Goal: Information Seeking & Learning: Learn about a topic

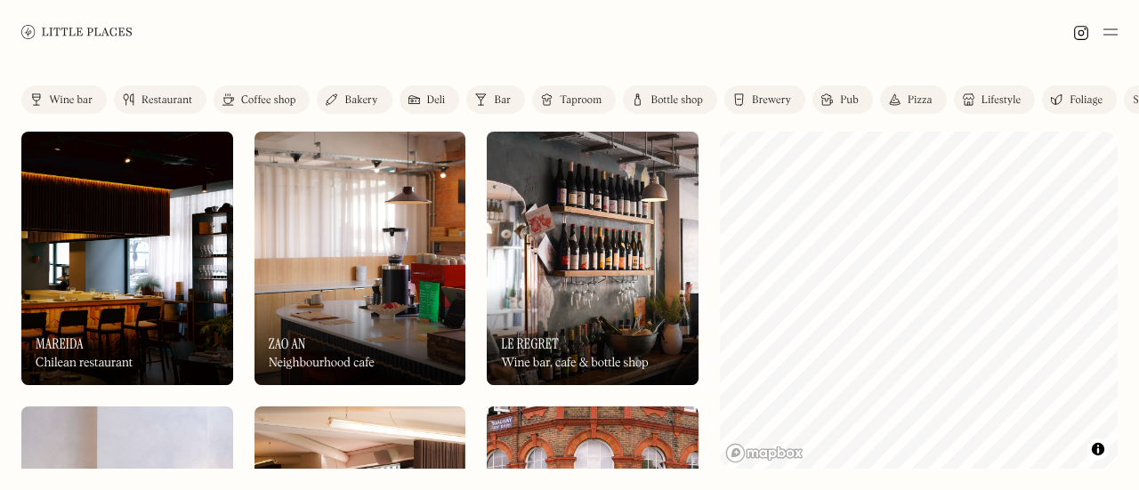
click at [157, 103] on div "Restaurant" at bounding box center [166, 100] width 51 height 11
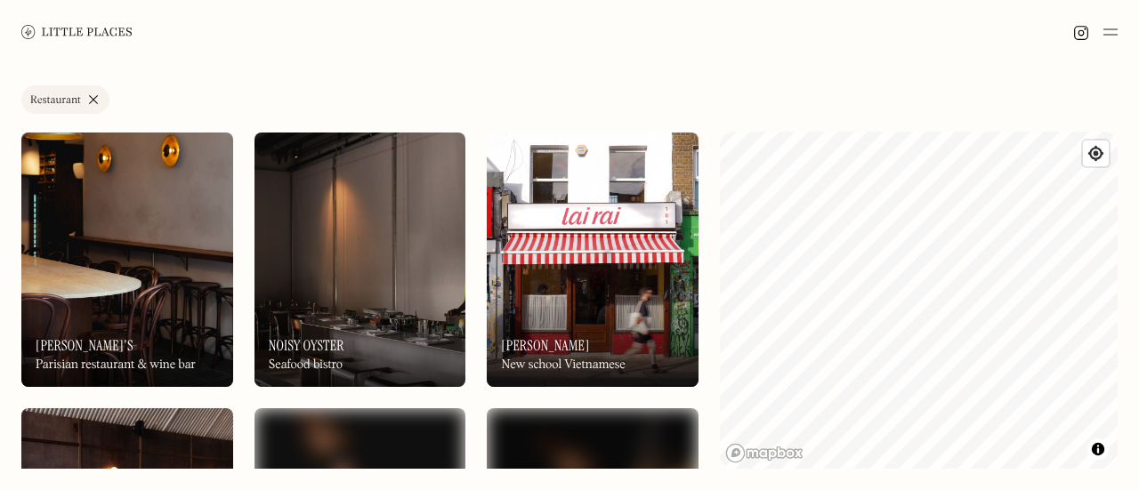
scroll to position [550, 0]
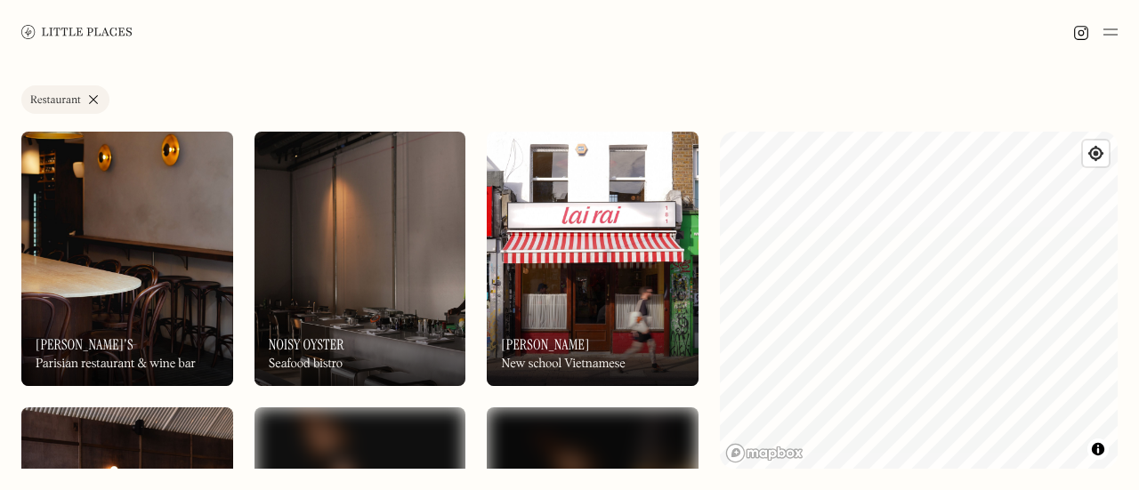
click at [420, 198] on img at bounding box center [360, 259] width 212 height 254
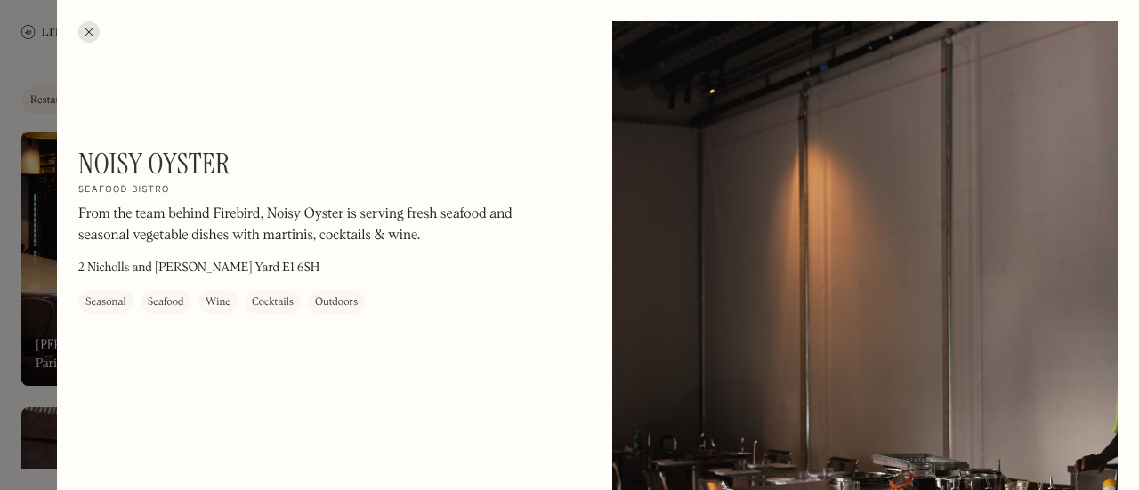
click at [413, 229] on p "From the team behind Firebird, Noisy Oyster is serving fresh seafood and season…" at bounding box center [318, 226] width 481 height 43
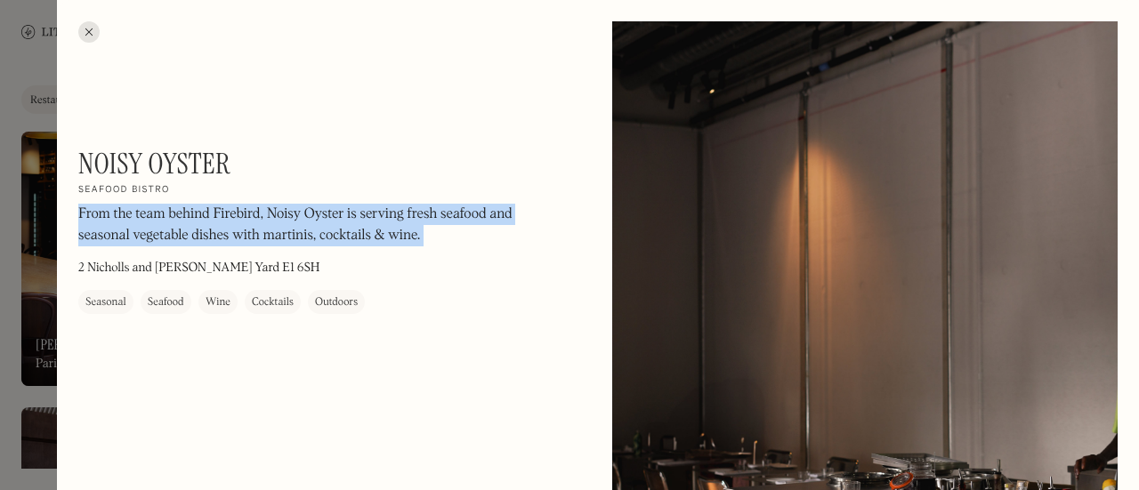
click at [413, 229] on p "From the team behind Firebird, Noisy Oyster is serving fresh seafood and season…" at bounding box center [318, 226] width 481 height 43
click at [434, 243] on p "From the team behind Firebird, Noisy Oyster is serving fresh seafood and season…" at bounding box center [318, 226] width 481 height 43
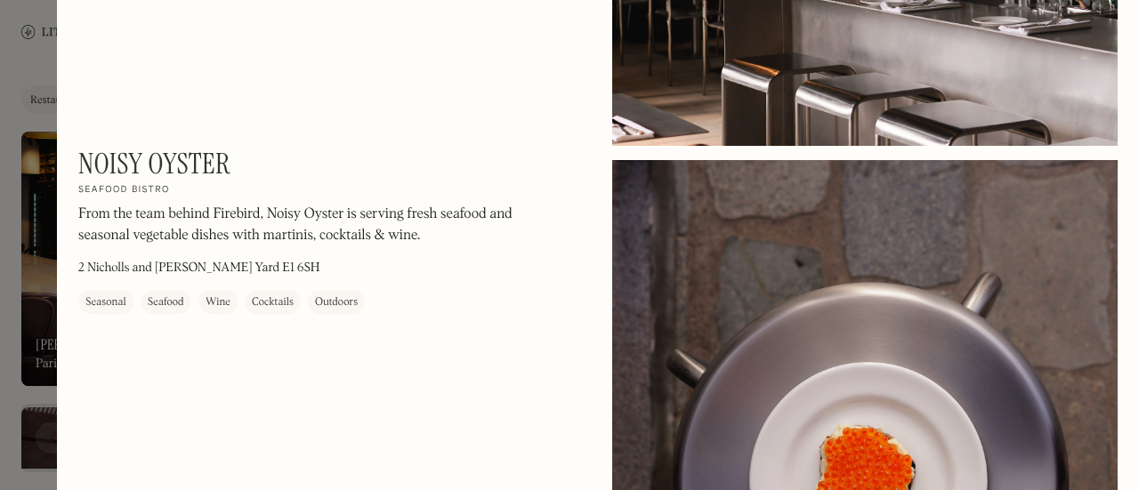
scroll to position [1115, 0]
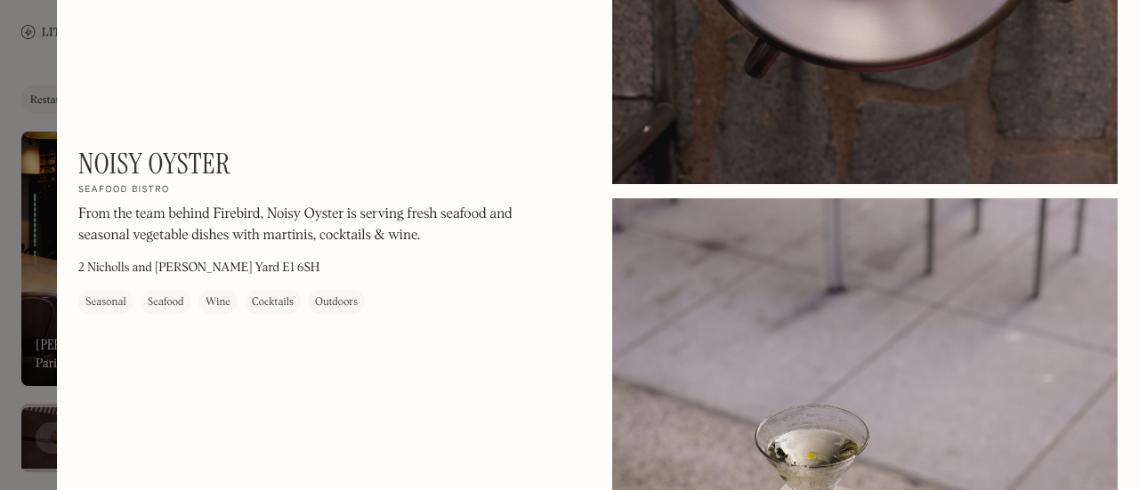
click at [3, 82] on div at bounding box center [569, 245] width 1139 height 490
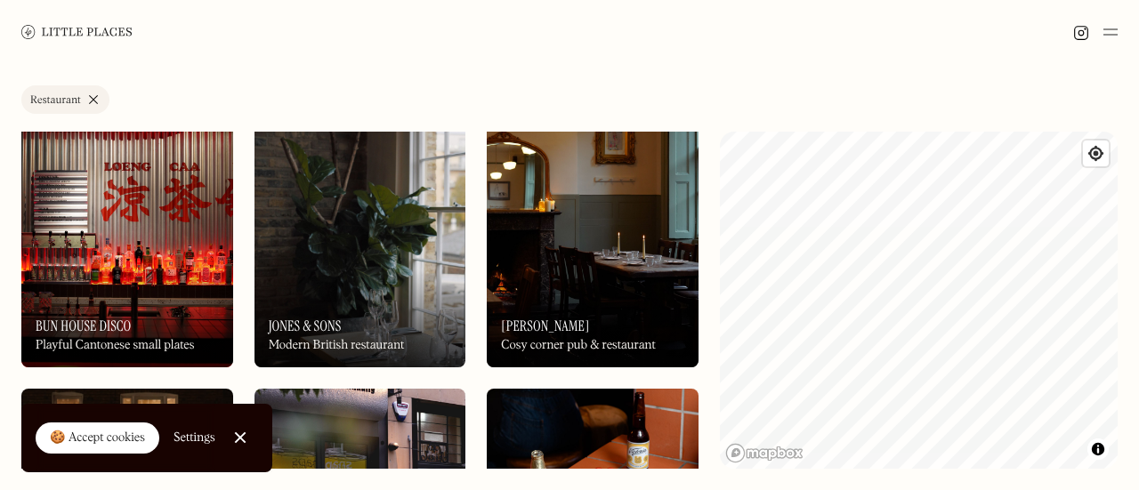
scroll to position [1946, 0]
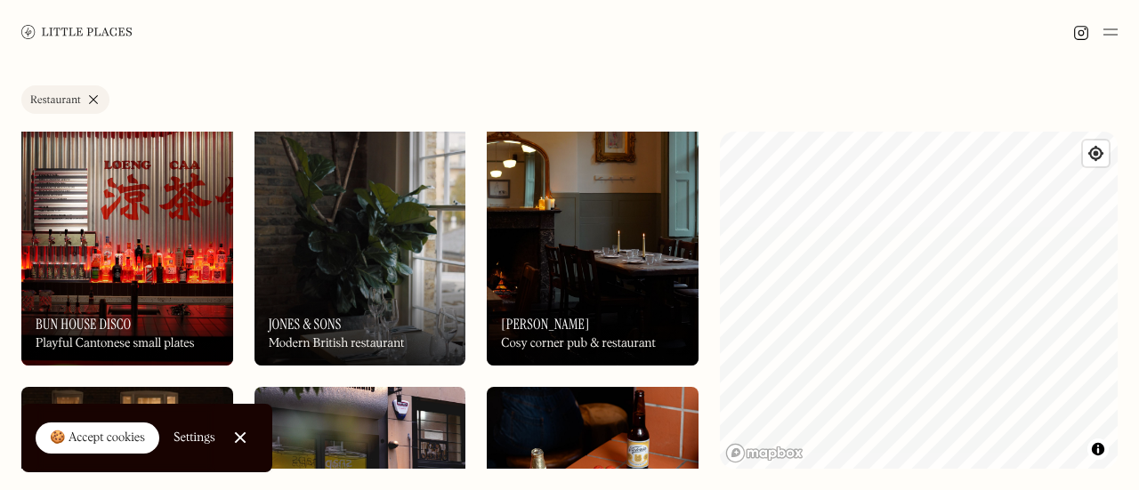
click at [545, 261] on img at bounding box center [593, 238] width 212 height 254
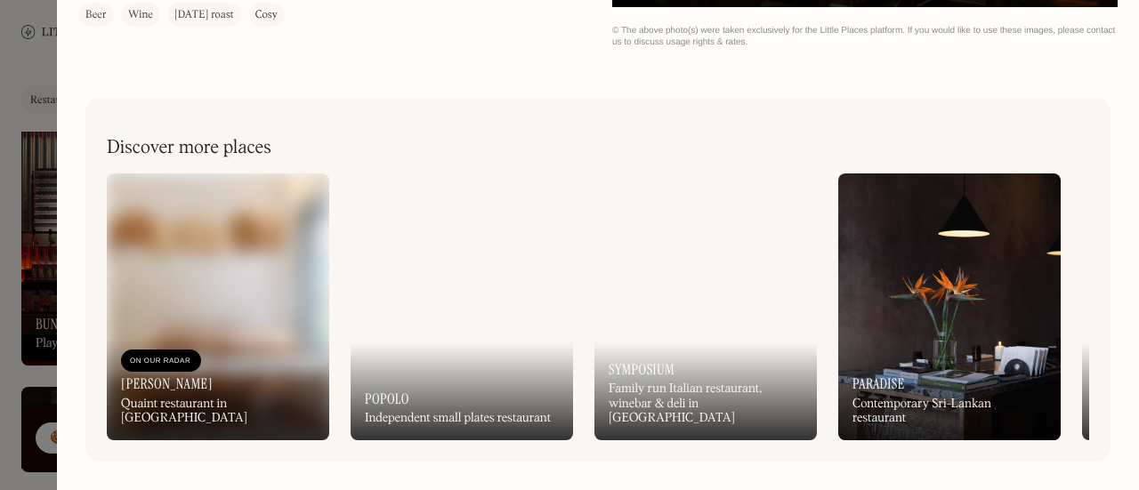
scroll to position [0, 1]
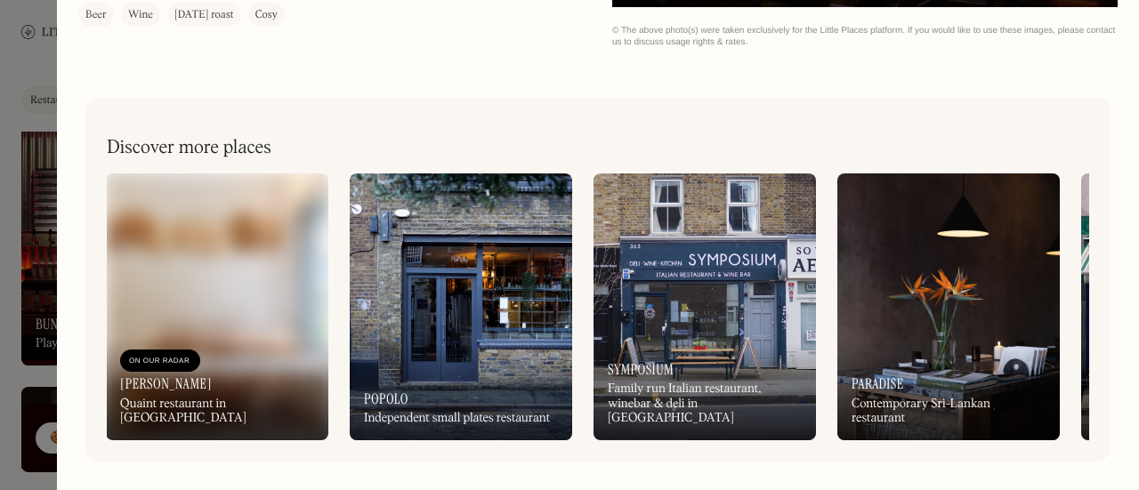
click at [671, 312] on img at bounding box center [705, 307] width 222 height 267
click at [25, 88] on div at bounding box center [569, 245] width 1139 height 490
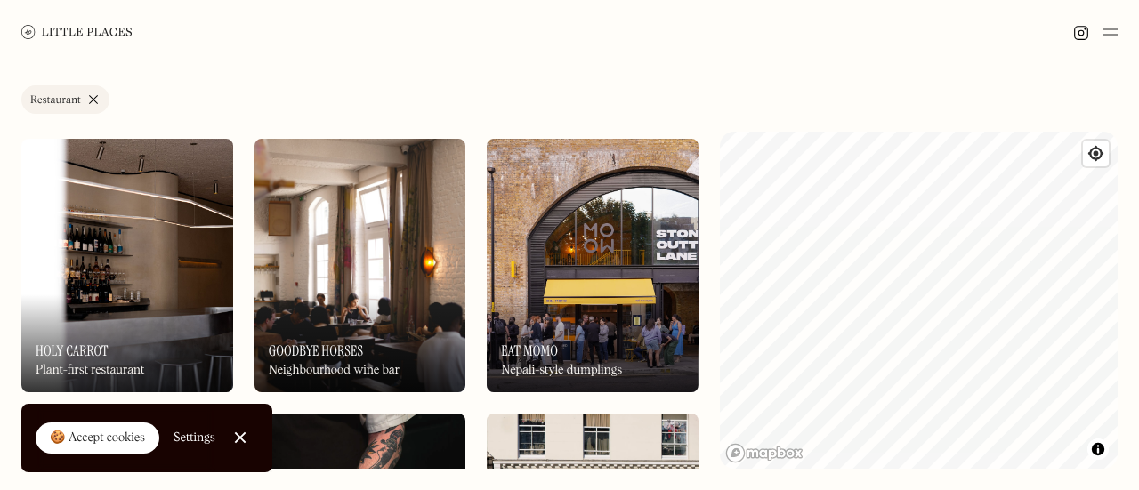
scroll to position [2467, 0]
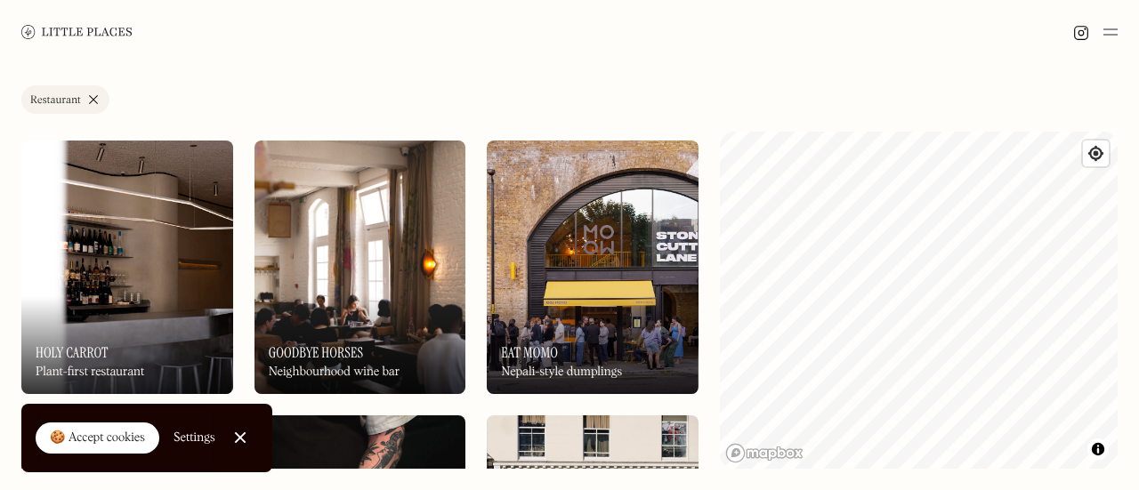
click at [238, 433] on div at bounding box center [240, 438] width 12 height 12
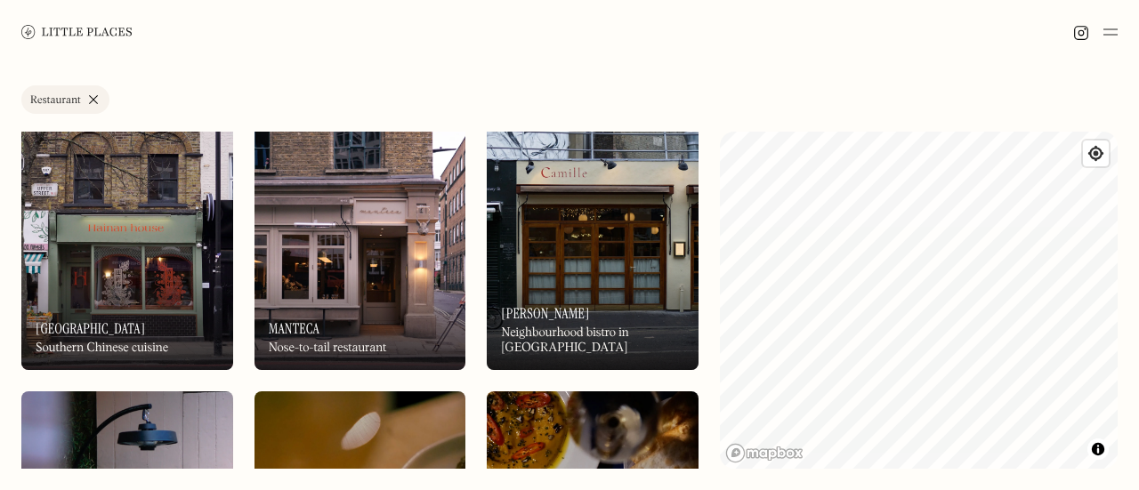
scroll to position [3316, 0]
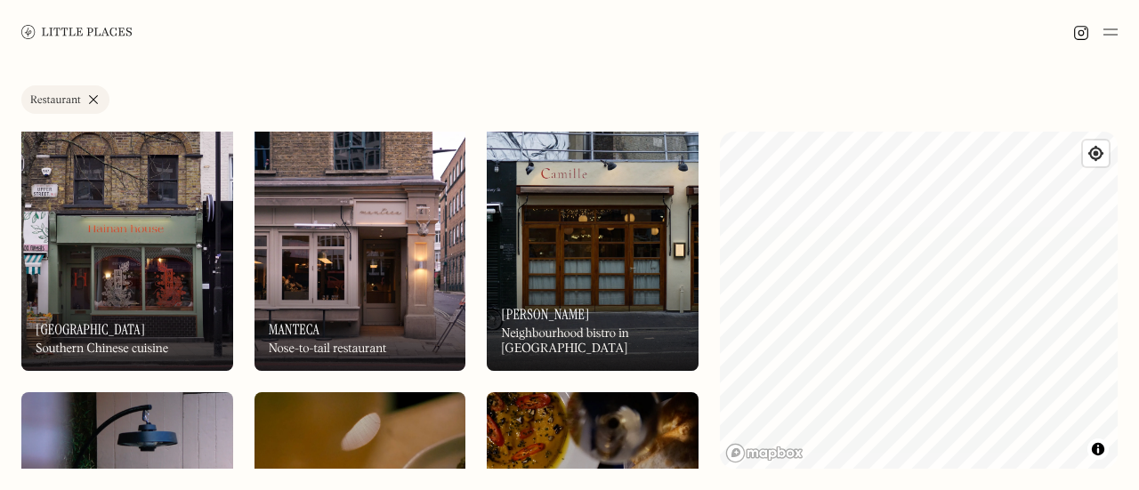
click at [399, 286] on div "On Our Radar Manteca Nose-to-tail restaurant" at bounding box center [360, 322] width 212 height 98
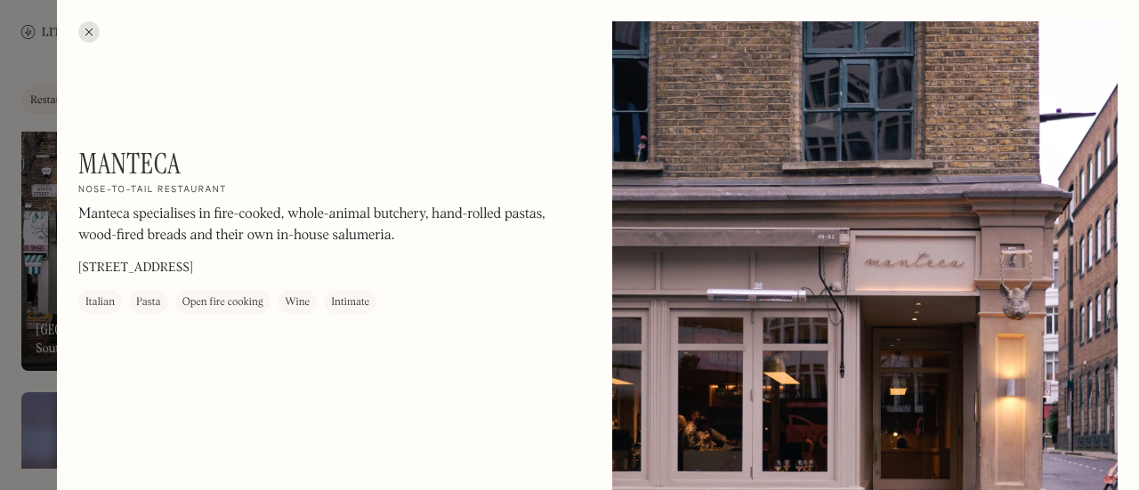
click at [0, 168] on div at bounding box center [569, 245] width 1139 height 490
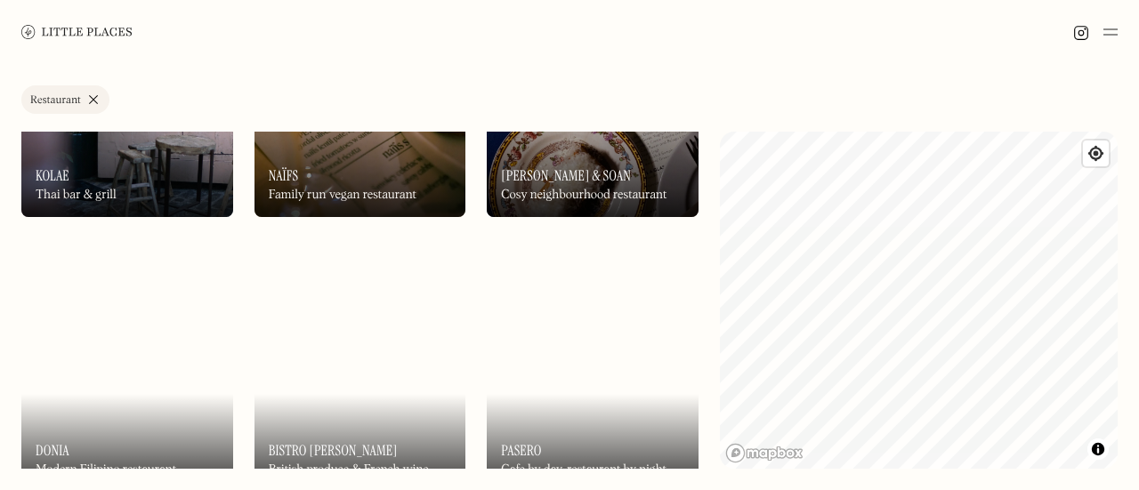
scroll to position [3783, 0]
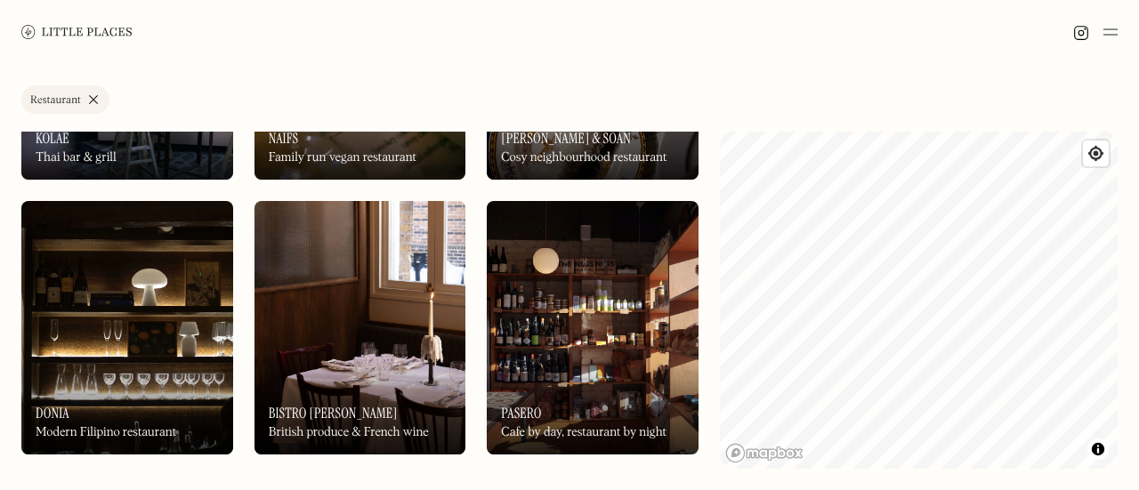
click at [441, 321] on img at bounding box center [360, 328] width 212 height 254
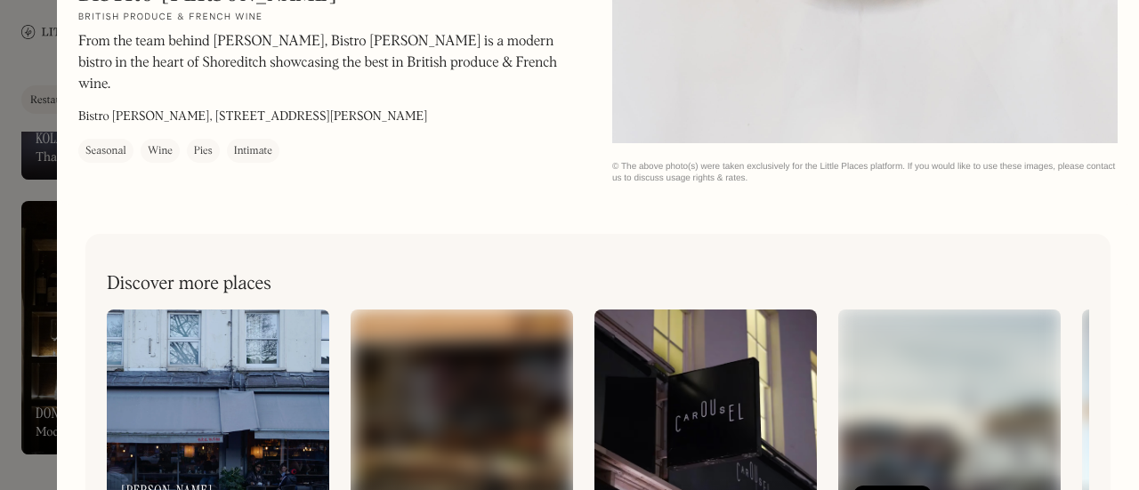
scroll to position [3230, 0]
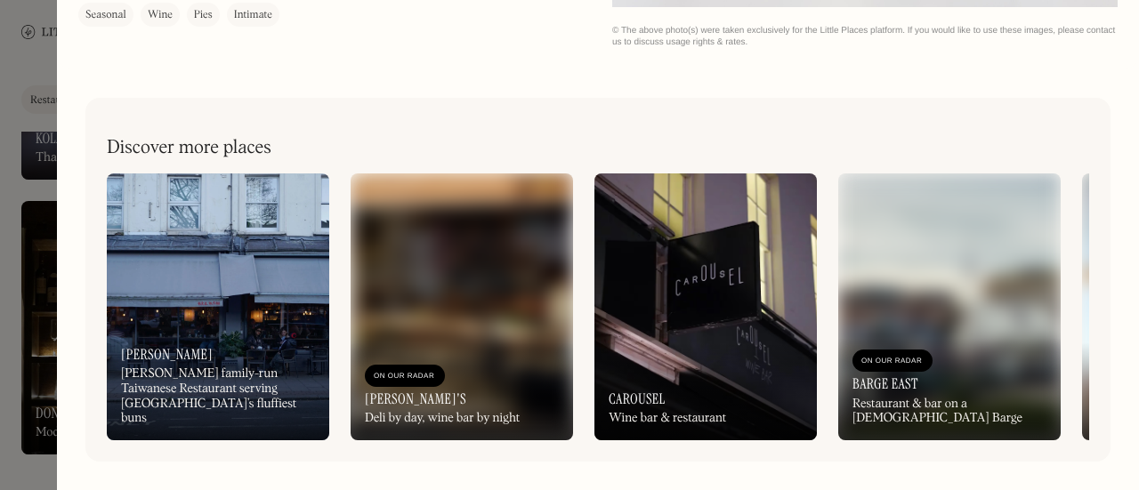
click at [12, 318] on div at bounding box center [569, 245] width 1139 height 490
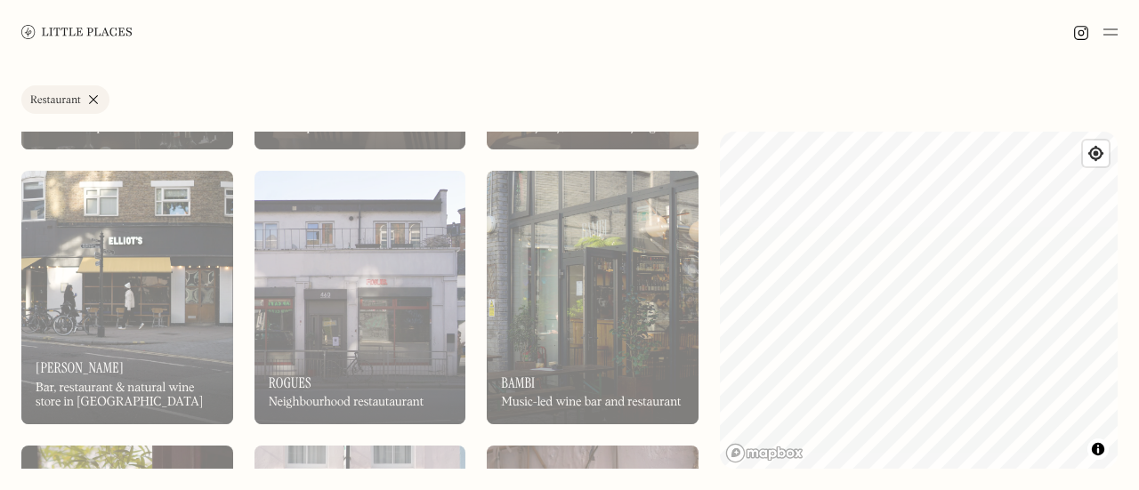
scroll to position [4087, 0]
click at [555, 350] on div "On Our Radar Bambi Music-led wine bar and restaurant" at bounding box center [593, 376] width 212 height 98
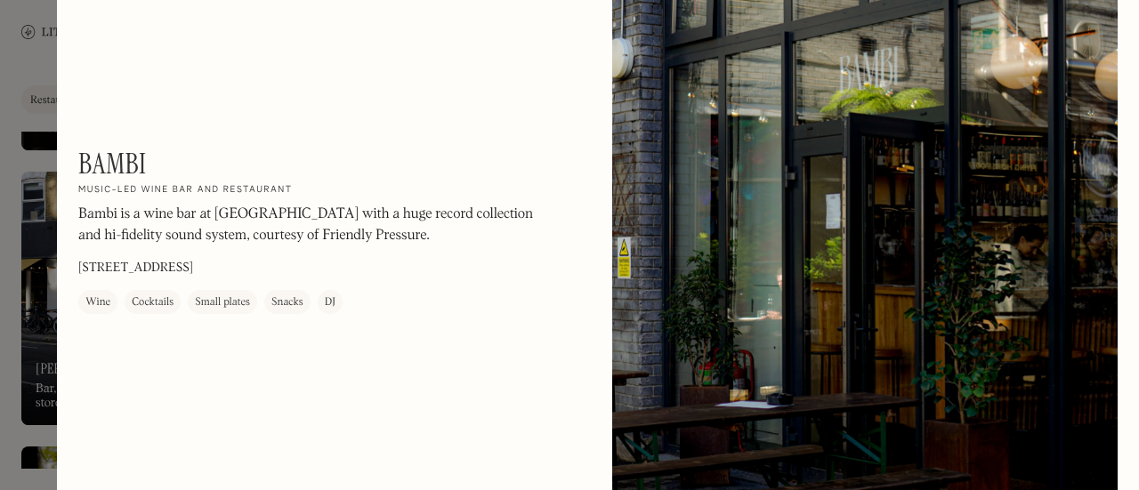
scroll to position [93, 0]
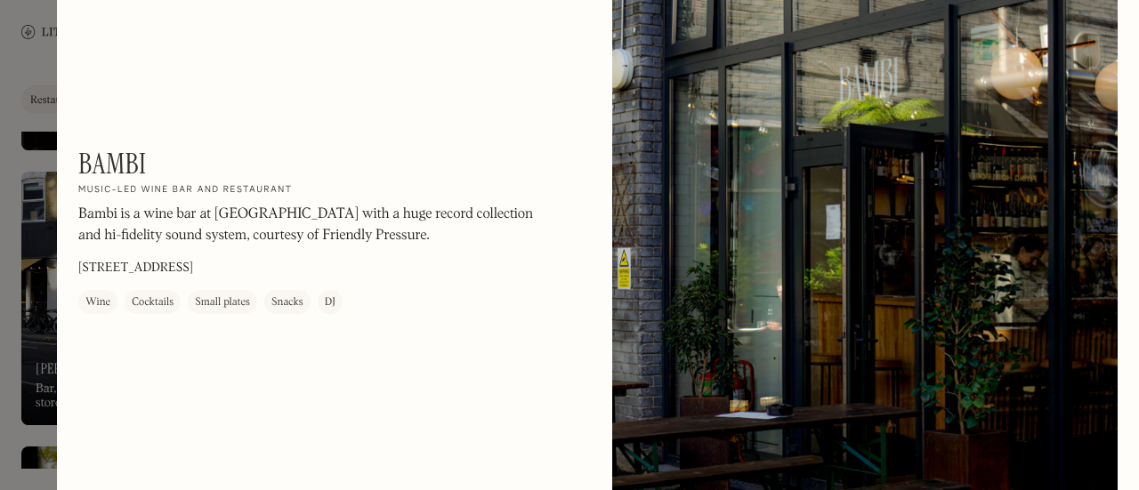
click at [34, 45] on div at bounding box center [569, 245] width 1139 height 490
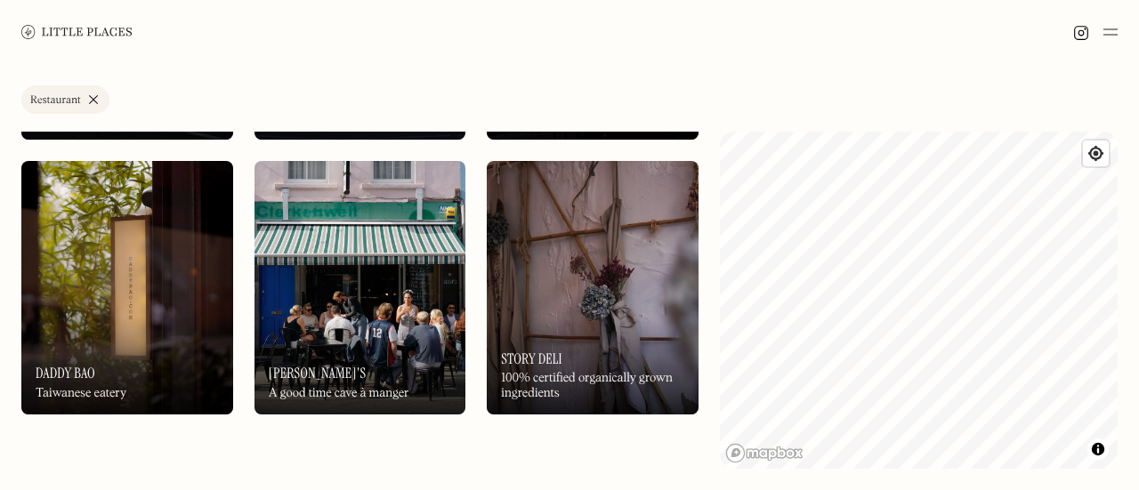
scroll to position [4398, 0]
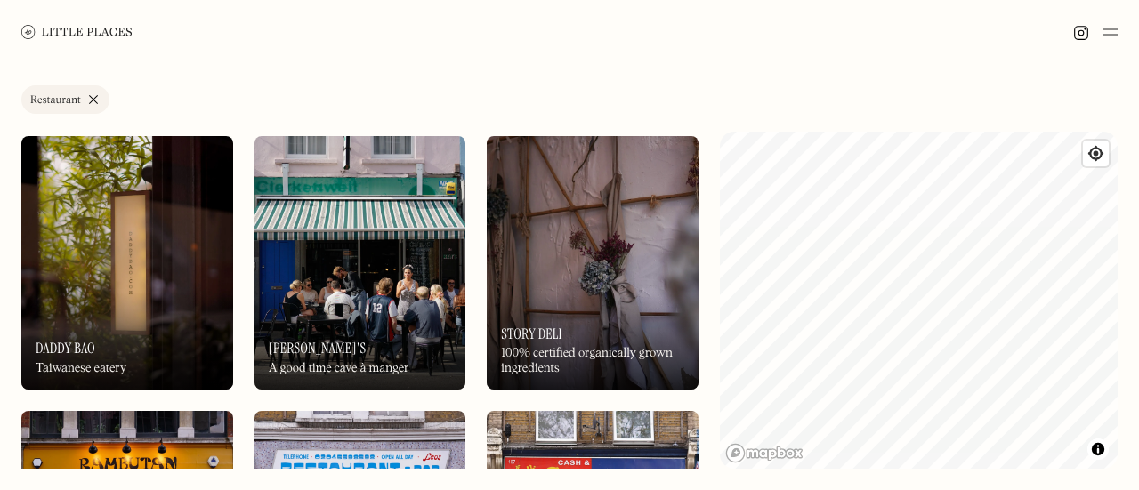
click at [361, 296] on div "On Our Radar Ken's A good time cave à manger" at bounding box center [360, 341] width 212 height 98
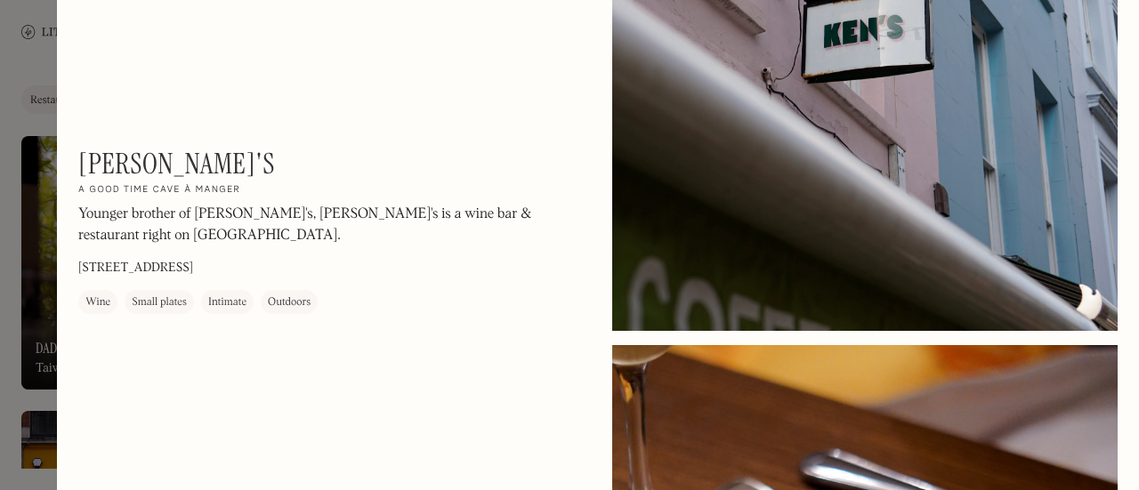
scroll to position [892, 0]
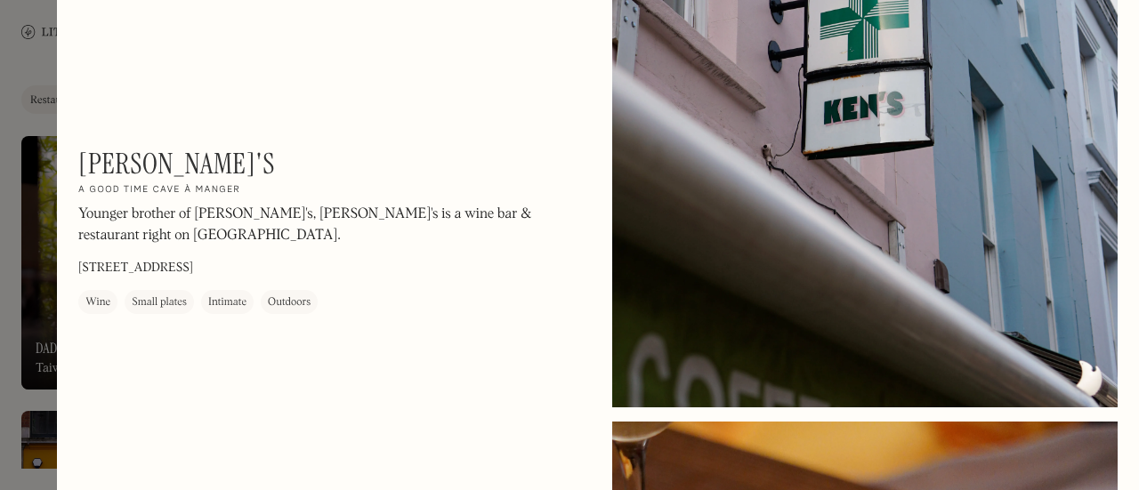
click at [19, 129] on div at bounding box center [569, 245] width 1139 height 490
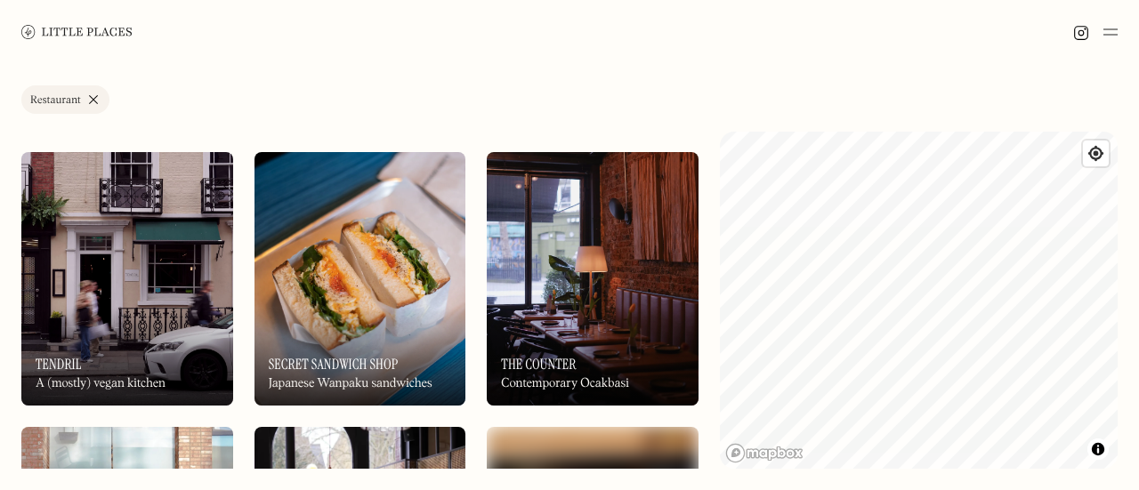
scroll to position [5208, 0]
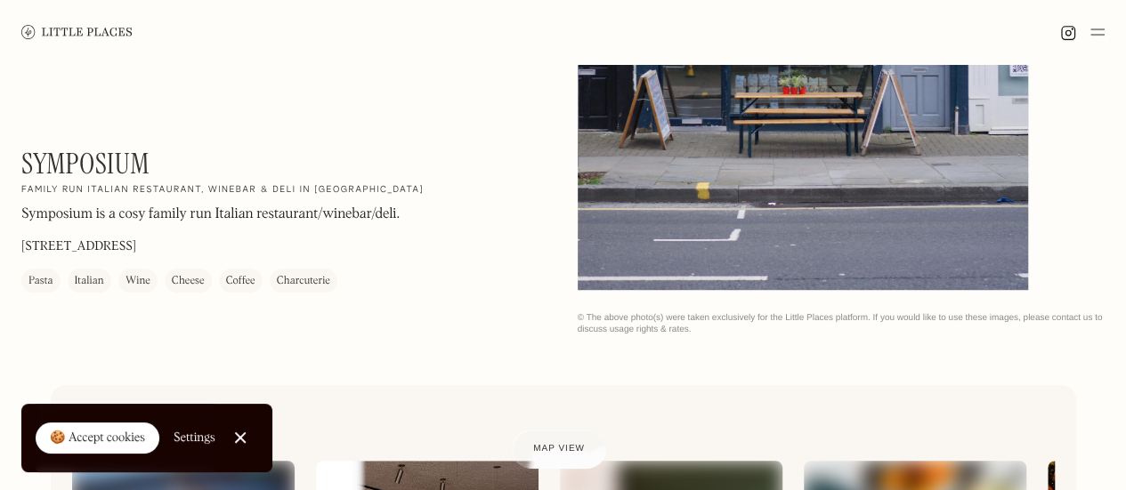
scroll to position [361, 0]
